Goal: Navigation & Orientation: Go to known website

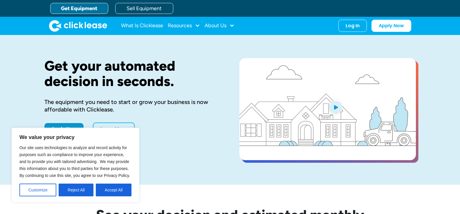
click at [20, 91] on div "Get your automated decision in seconds. The equipment you need to start or grow…" at bounding box center [230, 110] width 460 height 150
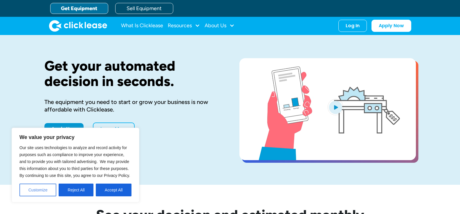
click at [39, 191] on button "Customize" at bounding box center [37, 190] width 37 height 13
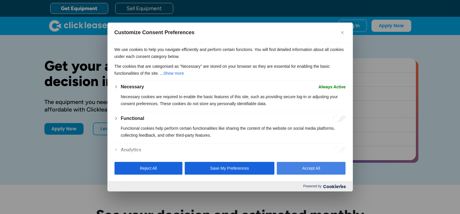
click at [308, 172] on button "Accept All" at bounding box center [311, 168] width 69 height 13
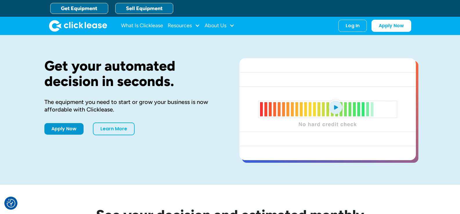
click at [157, 9] on link "Sell Equipment" at bounding box center [144, 8] width 58 height 11
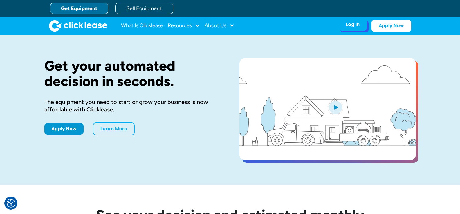
click at [348, 28] on div "Log In" at bounding box center [352, 25] width 14 height 6
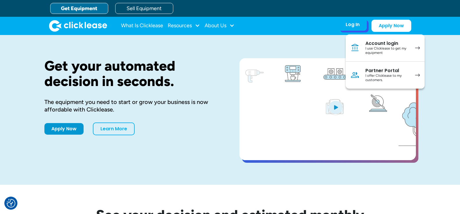
click at [385, 50] on div "I use Clicklease to get my equipment" at bounding box center [387, 50] width 44 height 9
